Goal: Task Accomplishment & Management: Manage account settings

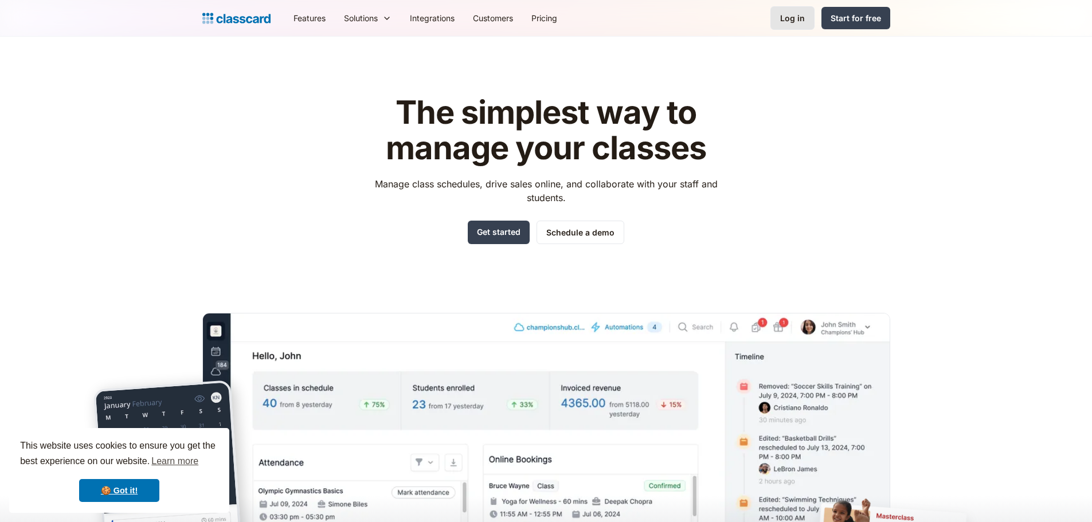
click at [807, 14] on link "Log in" at bounding box center [793, 18] width 44 height 24
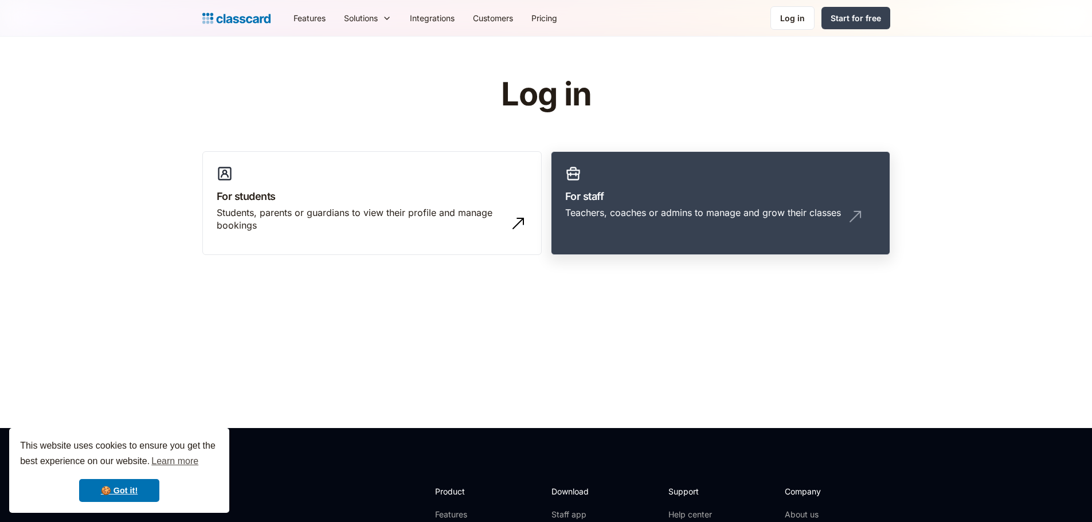
click at [667, 200] on h3 "For staff" at bounding box center [720, 196] width 311 height 15
